Goal: Information Seeking & Learning: Learn about a topic

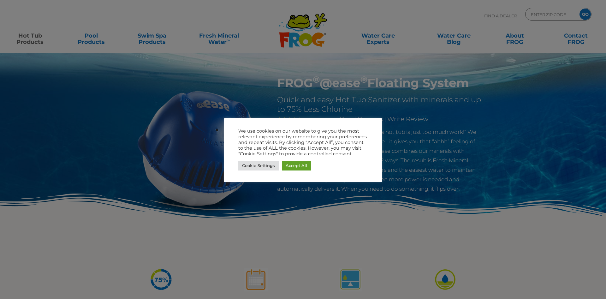
click at [299, 167] on link "Accept All" at bounding box center [296, 166] width 29 height 10
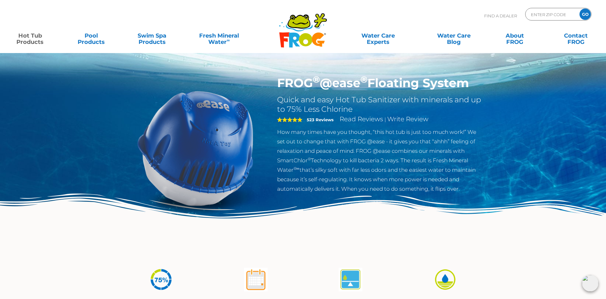
scroll to position [32, 0]
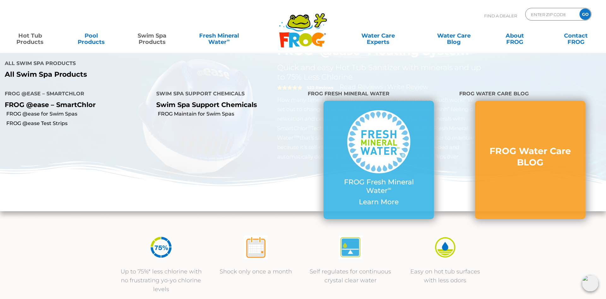
click at [157, 38] on link "Swim Spa Products" at bounding box center [151, 35] width 47 height 13
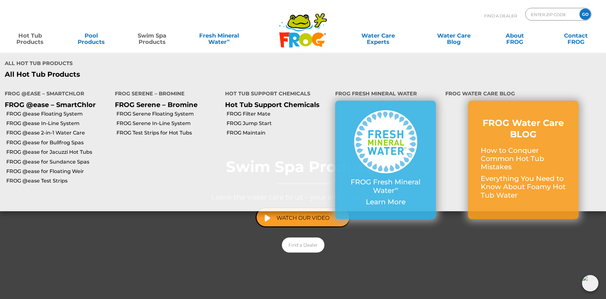
click at [22, 38] on link "Hot Tub Products" at bounding box center [29, 35] width 47 height 13
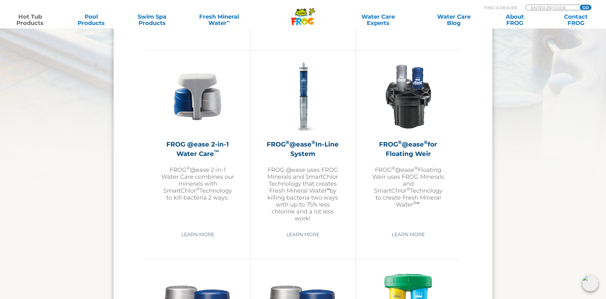
scroll to position [869, 0]
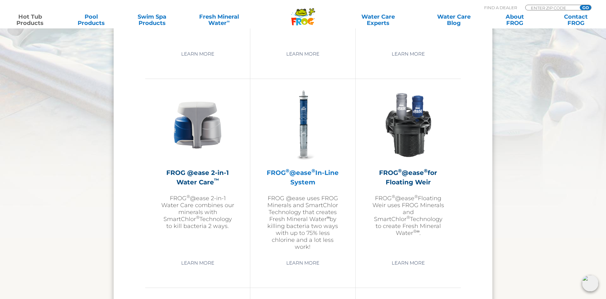
click at [311, 180] on h2 "FROG ® @ease ® In-Line System" at bounding box center [302, 177] width 73 height 19
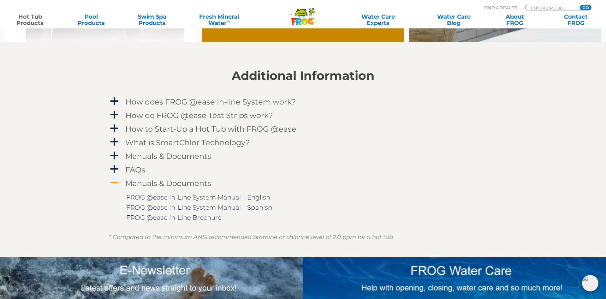
scroll to position [579, 0]
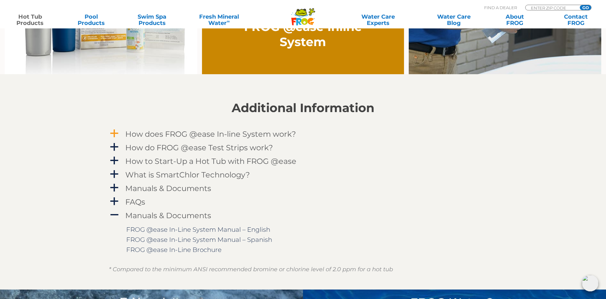
click at [118, 133] on span "a" at bounding box center [114, 133] width 9 height 9
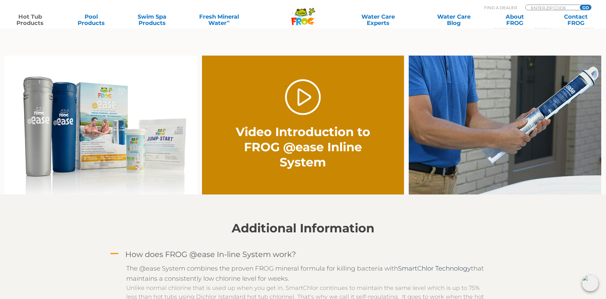
scroll to position [451, 0]
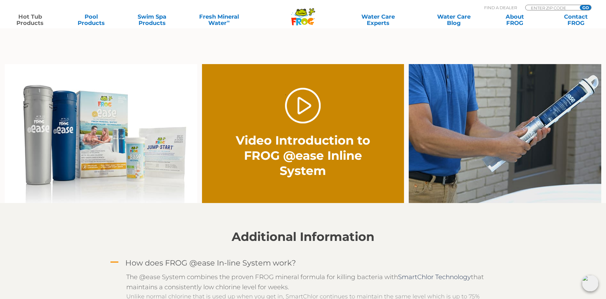
click at [96, 134] on img at bounding box center [101, 133] width 193 height 139
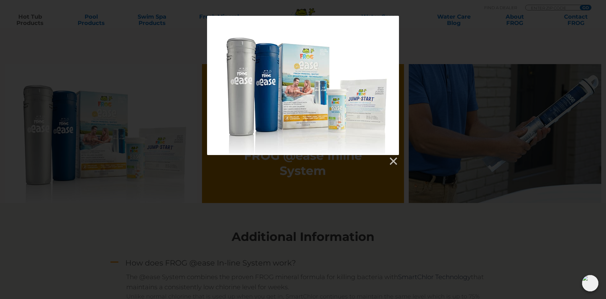
click at [303, 79] on div at bounding box center [303, 85] width 192 height 139
click at [394, 162] on link at bounding box center [392, 161] width 9 height 9
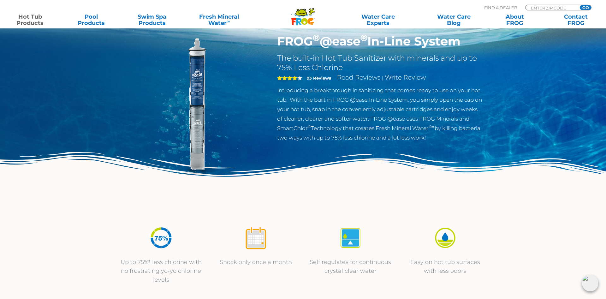
scroll to position [0, 0]
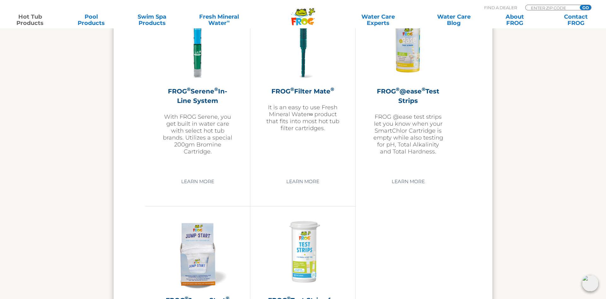
scroll to position [1352, 0]
